Goal: Information Seeking & Learning: Find specific fact

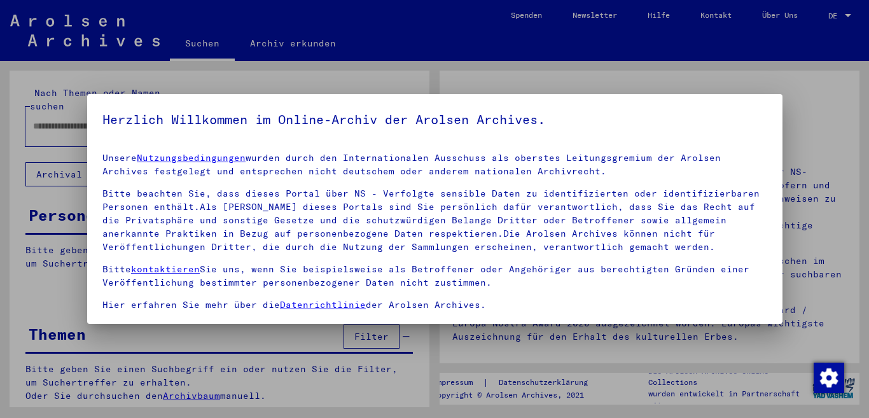
type input "**********"
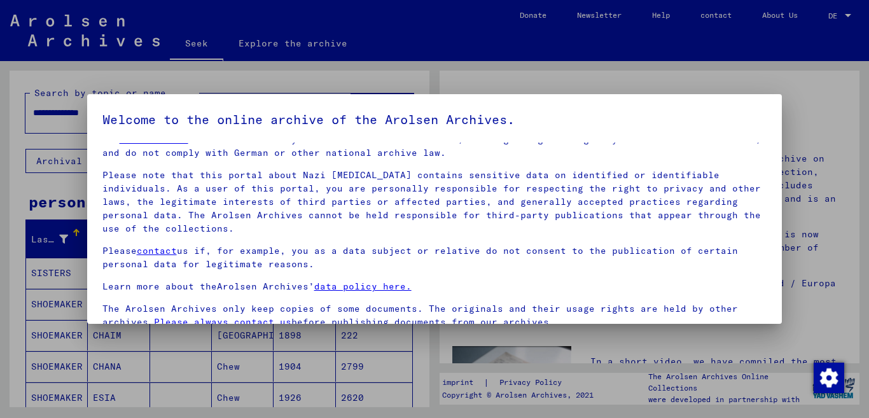
scroll to position [106, 0]
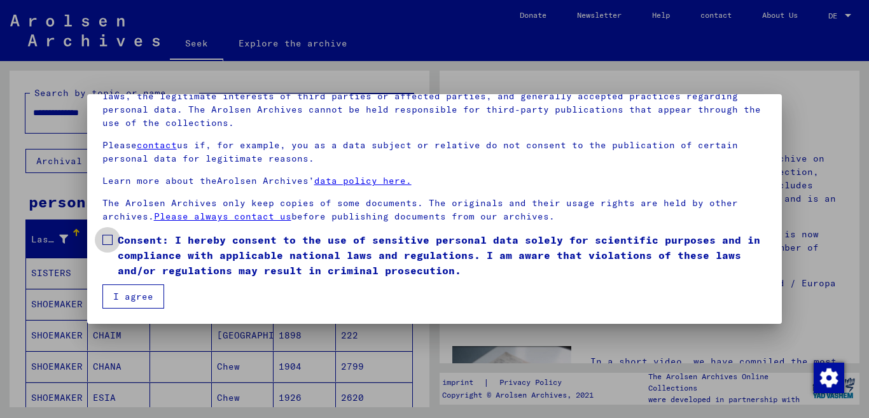
click at [108, 240] on span at bounding box center [107, 240] width 10 height 10
click at [130, 301] on font "I agree" at bounding box center [133, 296] width 40 height 11
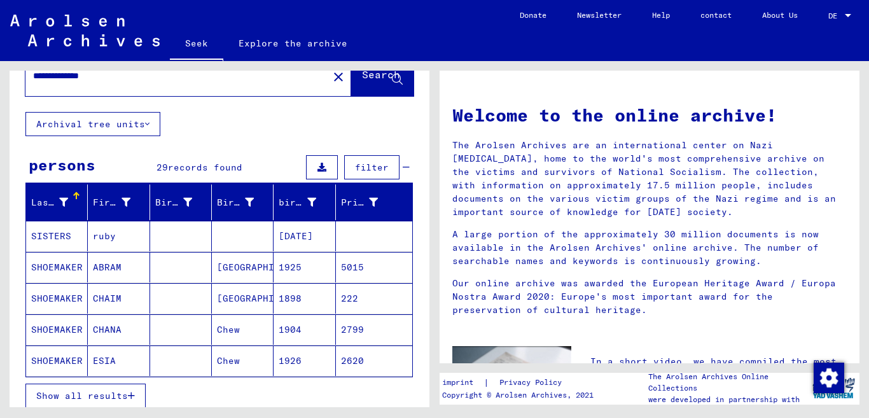
scroll to position [101, 0]
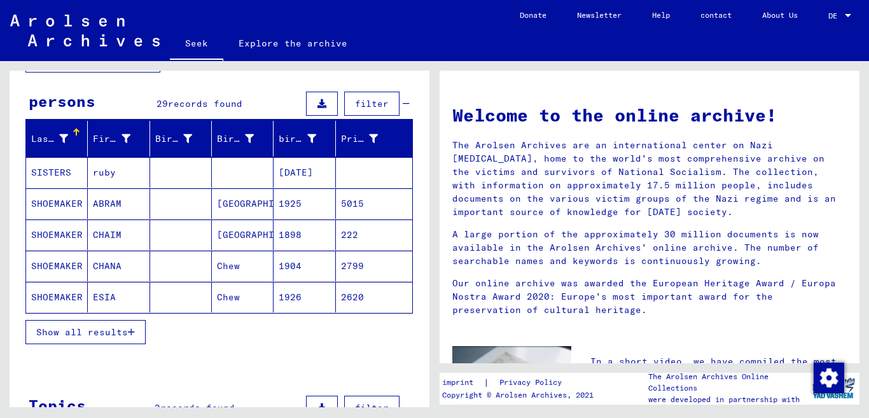
click at [108, 327] on font "Show all results" at bounding box center [82, 331] width 92 height 11
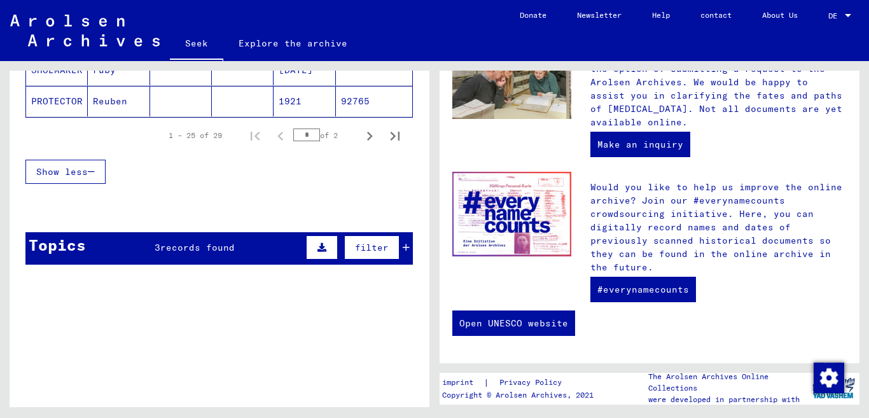
scroll to position [1004, 0]
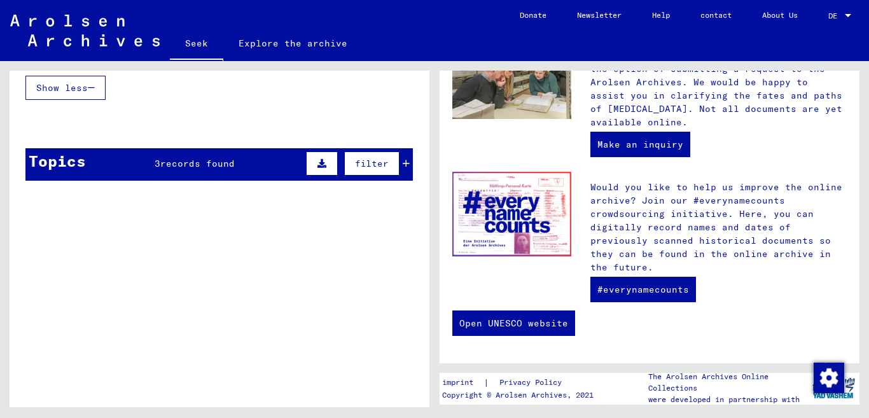
click at [177, 164] on font "records found" at bounding box center [197, 163] width 74 height 11
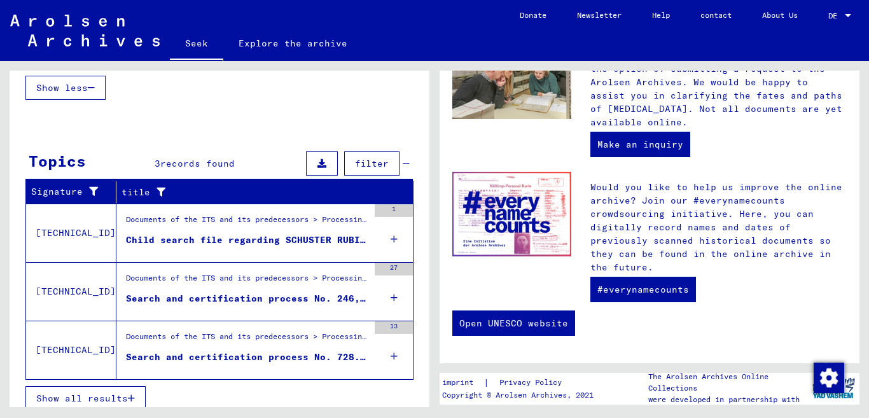
scroll to position [1014, 0]
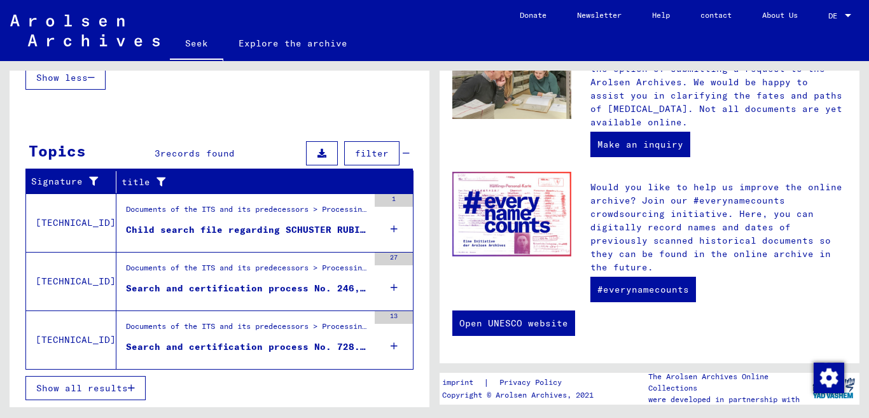
click at [200, 229] on font "Child search file regarding SCHUSTER RUBIN [DATE]" at bounding box center [266, 229] width 280 height 11
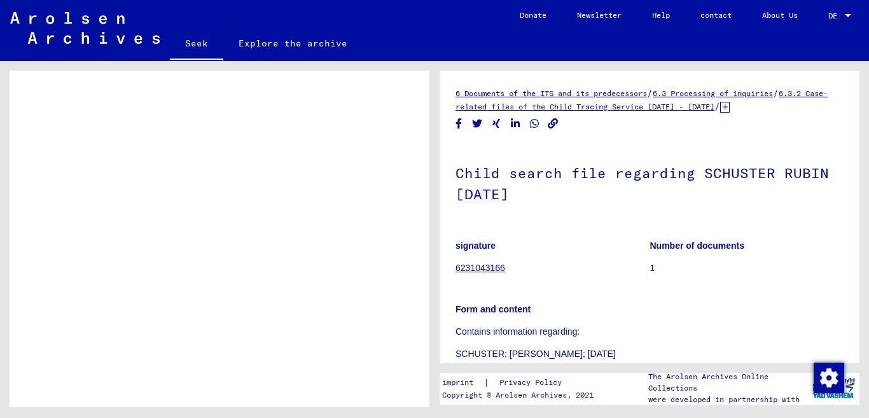
click at [475, 269] on font "6231043166" at bounding box center [481, 268] width 50 height 10
